Goal: Check status: Check status

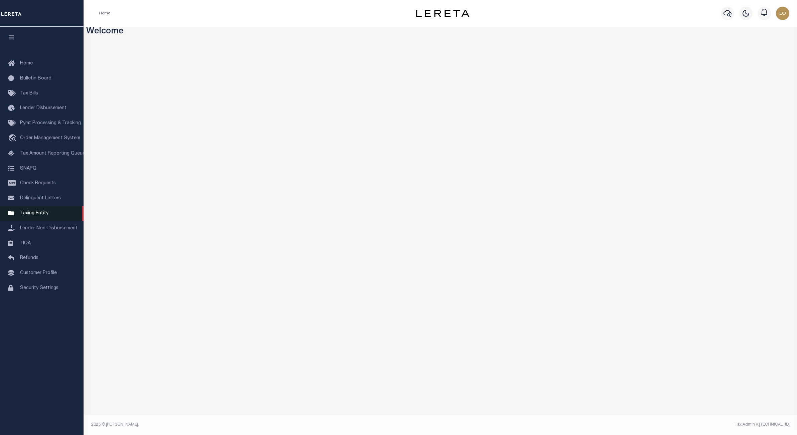
click at [20, 219] on link "Taxing Entity" at bounding box center [42, 213] width 84 height 15
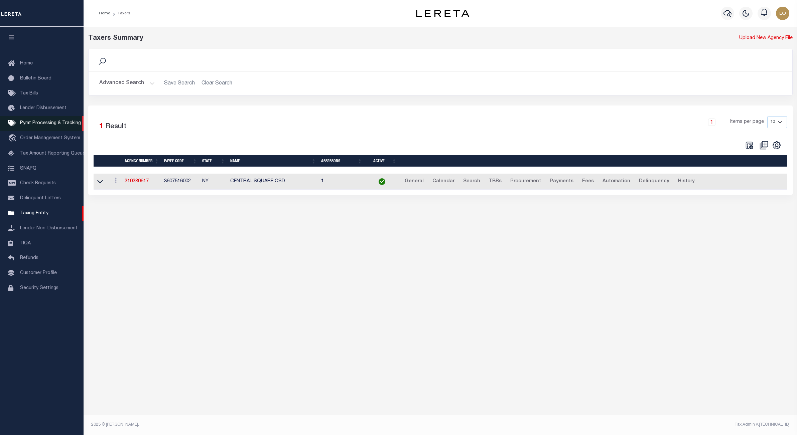
click at [44, 117] on link "Pymt Processing & Tracking" at bounding box center [42, 123] width 84 height 15
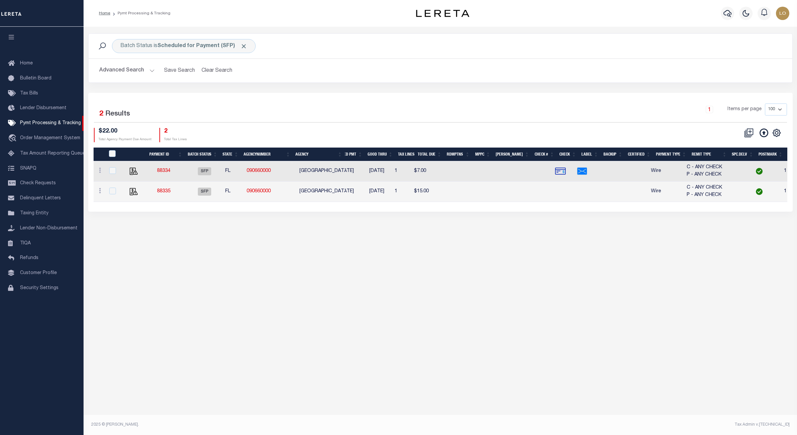
click at [731, 311] on div "Batch Status is Scheduled for Payment (SFP) Search Advanced Search Save Search …" at bounding box center [440, 223] width 713 height 392
click at [99, 173] on icon at bounding box center [100, 170] width 2 height 5
click at [172, 286] on div "Batch Status is Scheduled for Payment (SFP) Search Advanced Search Save Search …" at bounding box center [440, 223] width 713 height 392
click at [99, 193] on icon at bounding box center [100, 190] width 2 height 5
click at [146, 241] on div "Batch Status is Scheduled for Payment (SFP) Search Advanced Search Save Search …" at bounding box center [440, 223] width 713 height 392
